Goal: Task Accomplishment & Management: Use online tool/utility

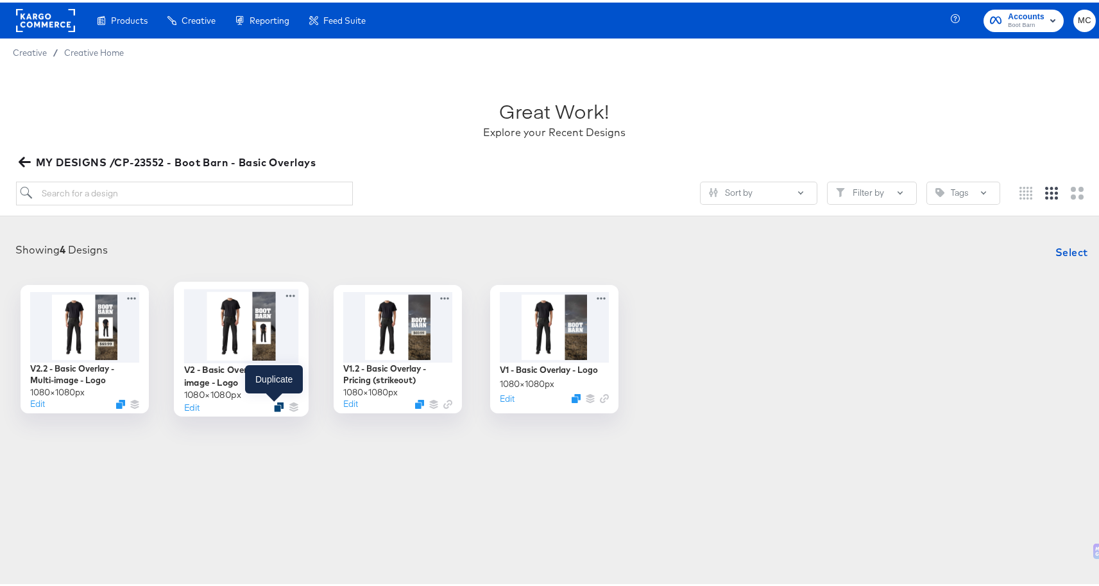
click at [274, 406] on div at bounding box center [279, 404] width 10 height 10
click at [275, 404] on icon "Duplicate" at bounding box center [279, 404] width 10 height 10
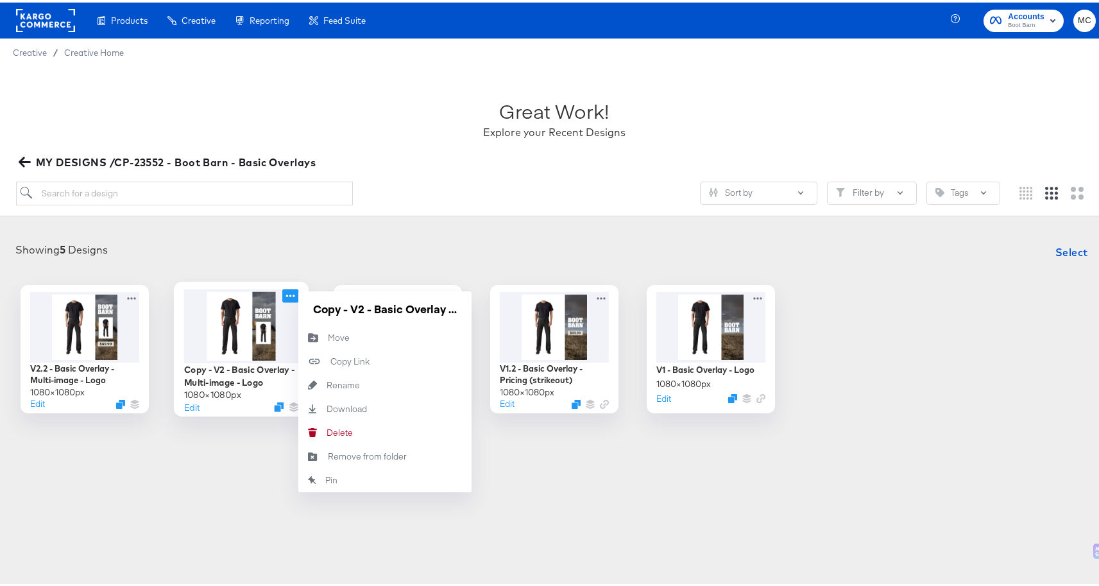
click at [290, 293] on icon at bounding box center [290, 292] width 16 height 13
drag, startPoint x: 346, startPoint y: 303, endPoint x: 287, endPoint y: 299, distance: 59.8
click at [287, 299] on div "Copy - V2 - Basic Overlay - Multi-image - Logo 1080 × 1080 px Edit Copy - V2 - …" at bounding box center [241, 346] width 128 height 128
type input "V3 - Basic Overlay - Multi-image - Boots"
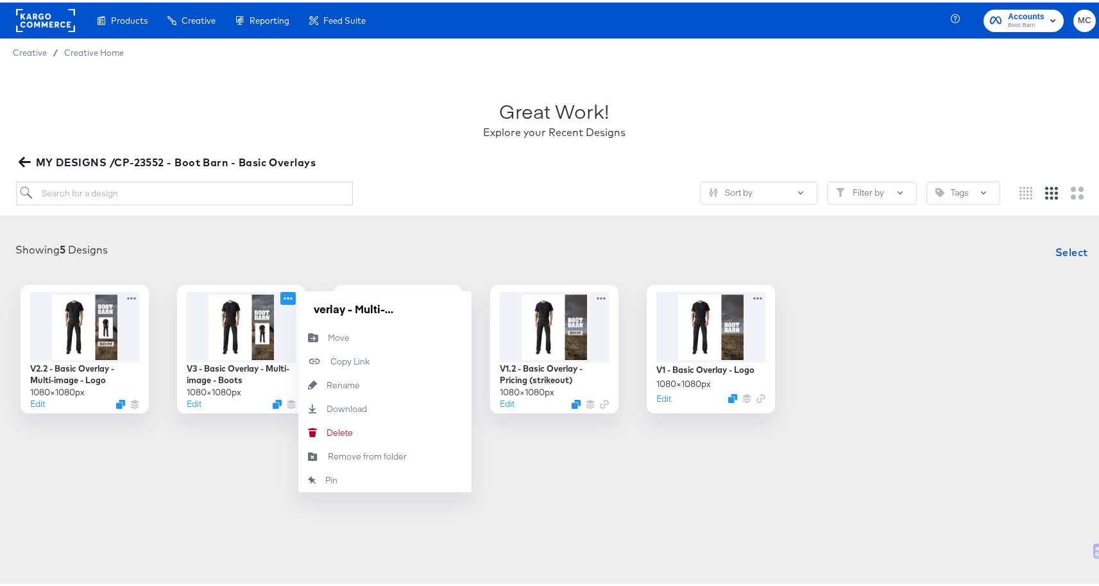
click at [499, 237] on div "Showing 5 Designs Select" at bounding box center [554, 250] width 1083 height 26
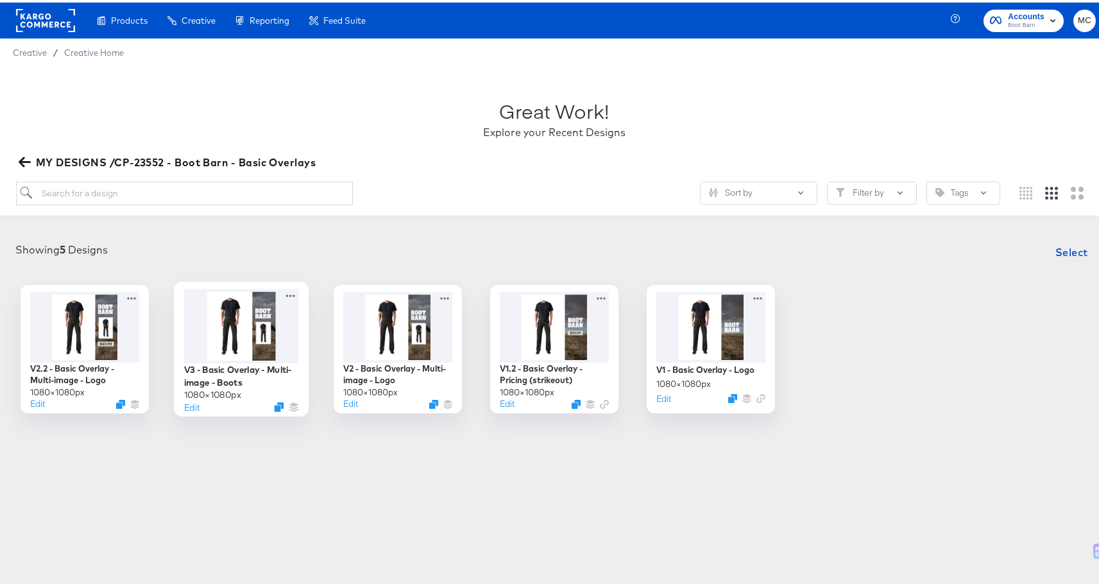
click at [250, 300] on div at bounding box center [241, 323] width 115 height 74
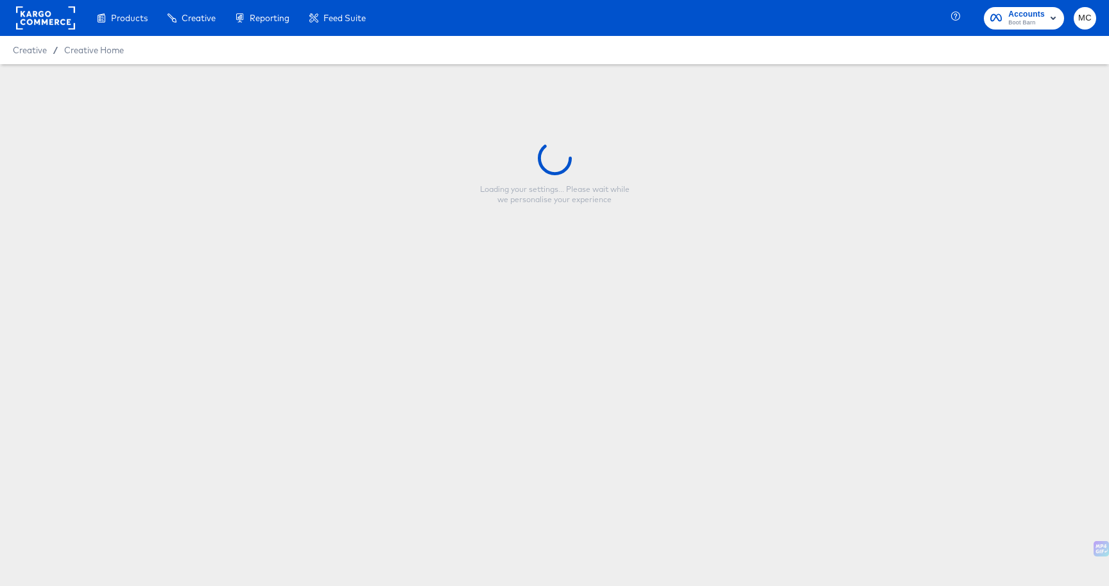
type input "V3 - Basic Overlay - Multi-image - Boots"
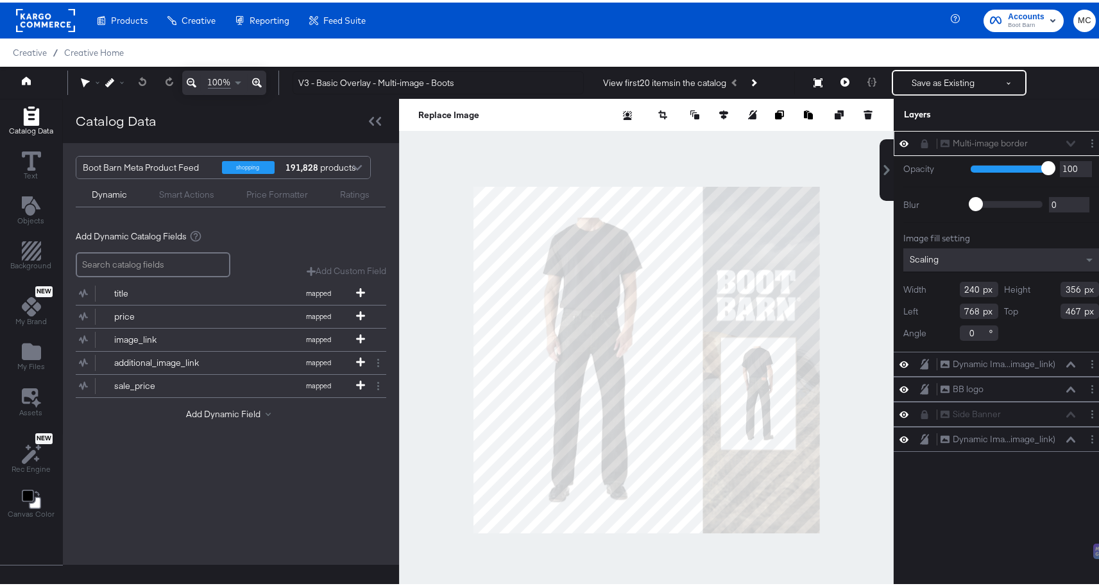
click at [1053, 140] on div "Multi-image border Multi-image border" at bounding box center [1008, 140] width 136 height 13
click at [899, 147] on div "Multi-image border Multi-image border" at bounding box center [1001, 140] width 205 height 13
click at [900, 139] on icon at bounding box center [904, 140] width 9 height 11
click at [1083, 259] on span at bounding box center [1091, 257] width 16 height 23
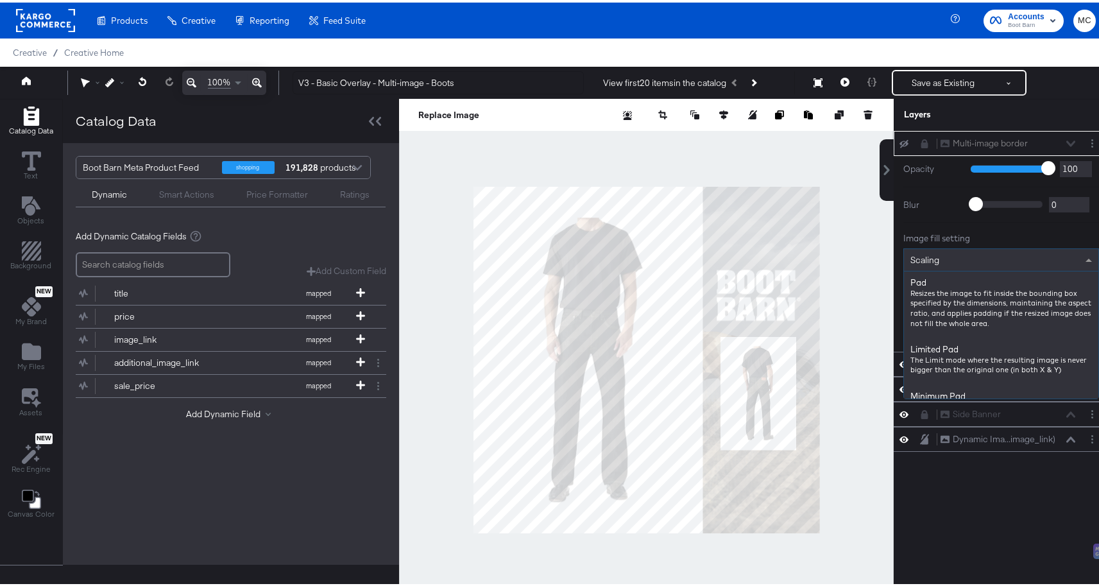
scroll to position [325, 0]
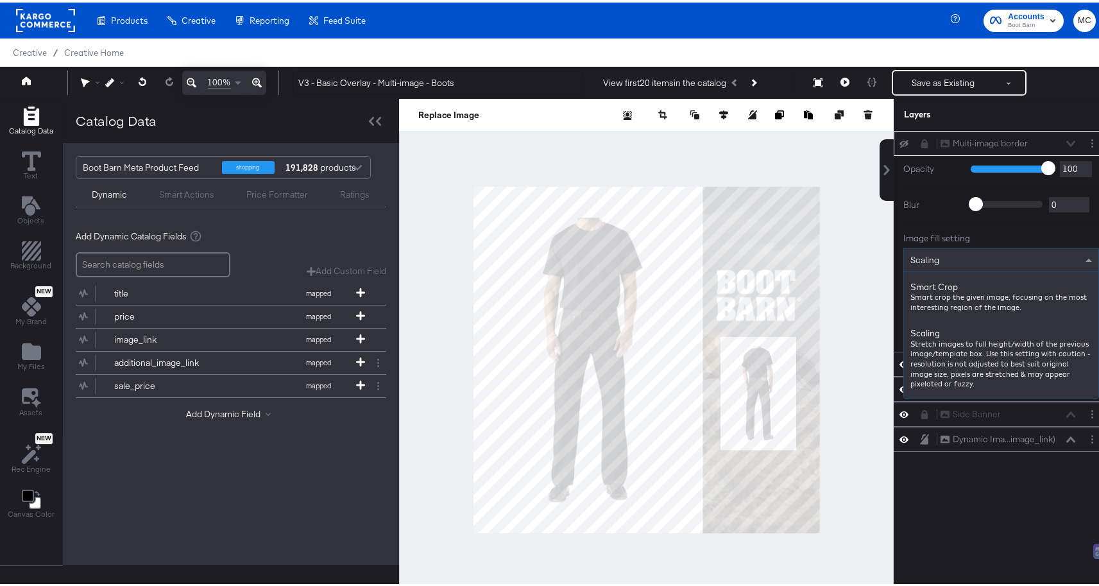
click at [1062, 142] on div "Multi-image border Multi-image border" at bounding box center [1008, 140] width 136 height 13
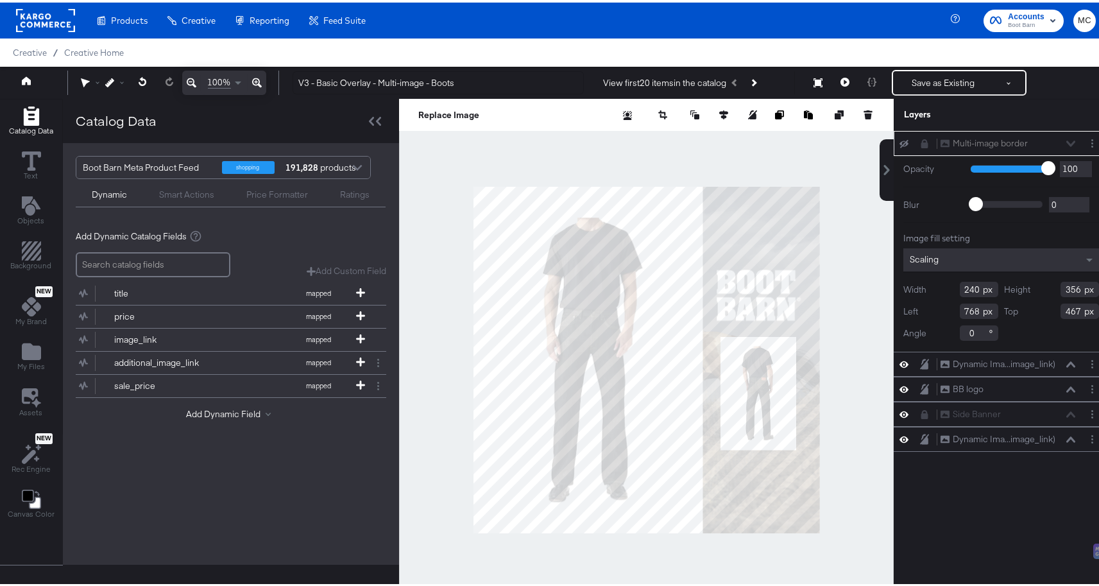
click at [1048, 139] on div "Multi-image border Multi-image border" at bounding box center [1008, 140] width 136 height 13
click at [1057, 139] on div "Multi-image border Multi-image border" at bounding box center [1008, 140] width 136 height 13
